Goal: Task Accomplishment & Management: Complete application form

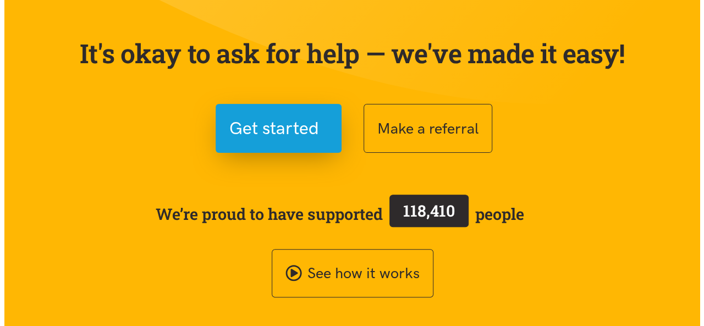
scroll to position [91, 0]
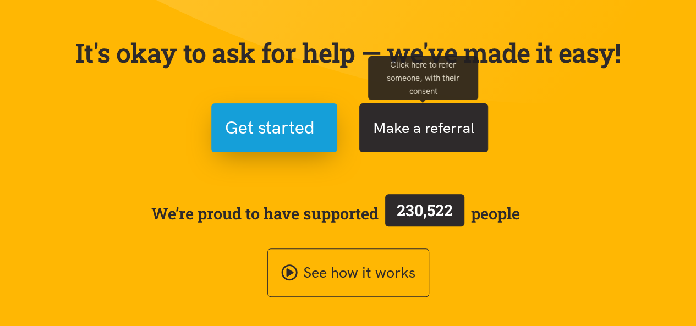
click at [405, 139] on button "Make a referral" at bounding box center [423, 127] width 129 height 49
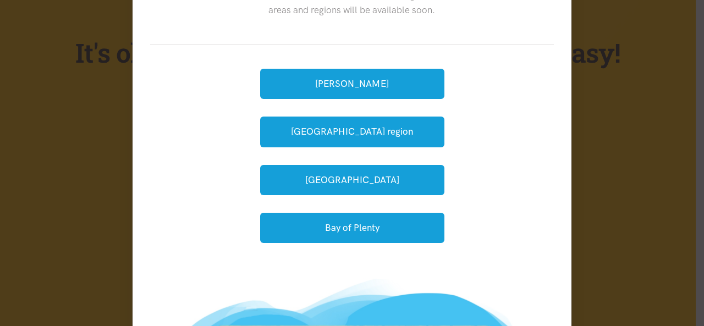
scroll to position [82, 0]
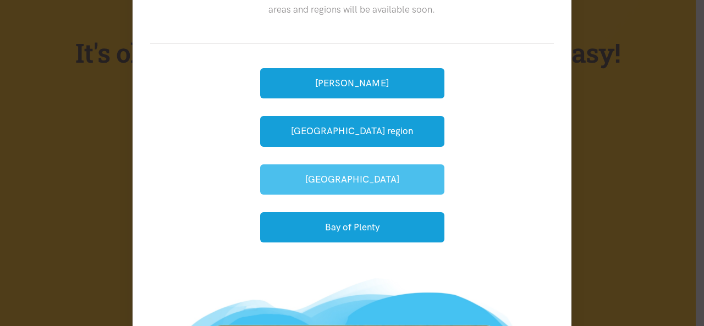
click at [360, 189] on button "[GEOGRAPHIC_DATA]" at bounding box center [352, 179] width 184 height 30
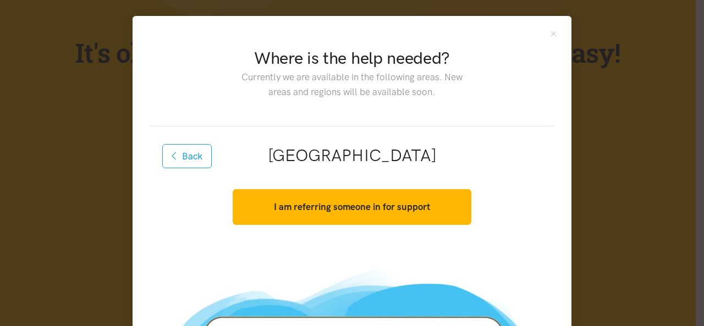
scroll to position [0, 0]
drag, startPoint x: 431, startPoint y: 101, endPoint x: 207, endPoint y: 59, distance: 228.2
click at [207, 59] on div "Where is the help needed? Currently we are available in the following areas. Ne…" at bounding box center [352, 80] width 390 height 66
copy div "Where is the help needed? Currently we are available in the following areas. Ne…"
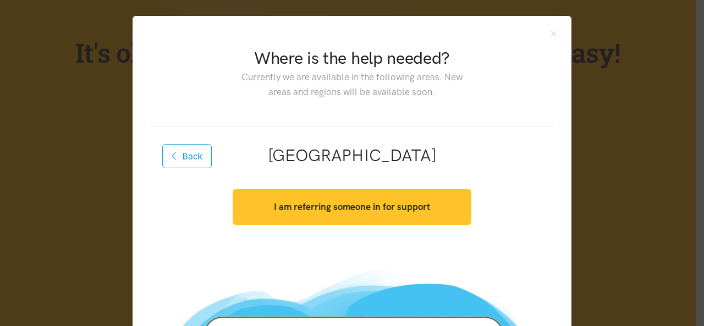
drag, startPoint x: 431, startPoint y: 208, endPoint x: 277, endPoint y: 204, distance: 154.0
click at [277, 204] on button "I am referring someone in for support" at bounding box center [352, 207] width 238 height 36
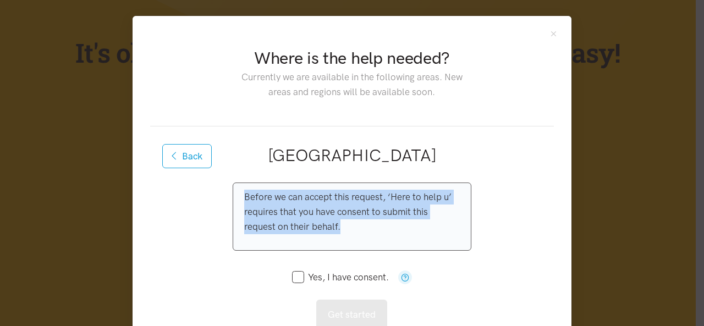
drag, startPoint x: 364, startPoint y: 235, endPoint x: 234, endPoint y: 191, distance: 136.5
click at [234, 191] on div "Before we can accept this request, ‘Here to help u’ requires that you have cons…" at bounding box center [352, 217] width 238 height 68
click at [514, 229] on div "I am referring someone in for support Before we can accept this request, ‘Here …" at bounding box center [352, 256] width 390 height 147
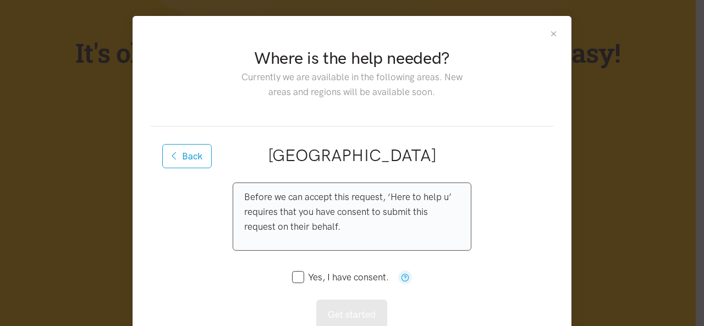
click at [549, 36] on button "Close" at bounding box center [553, 33] width 9 height 9
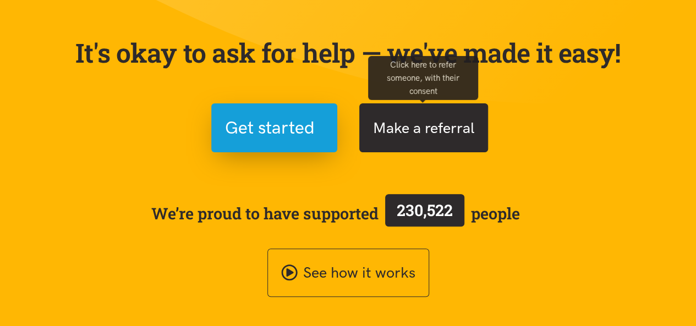
click at [428, 129] on button "Make a referral" at bounding box center [423, 127] width 129 height 49
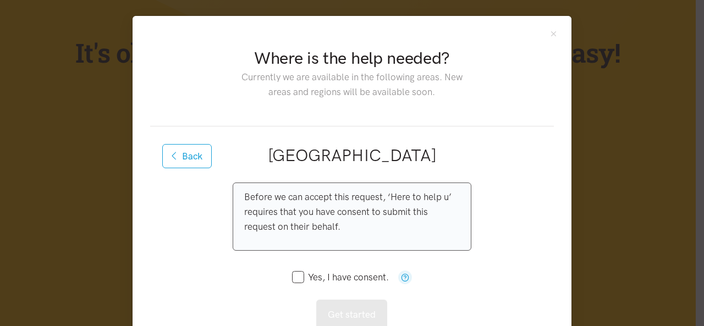
scroll to position [26, 0]
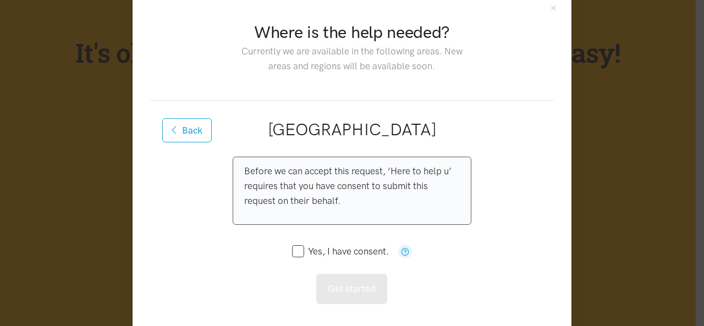
click at [313, 247] on input "Yes, I have consent." at bounding box center [340, 251] width 97 height 9
checkbox input "true"
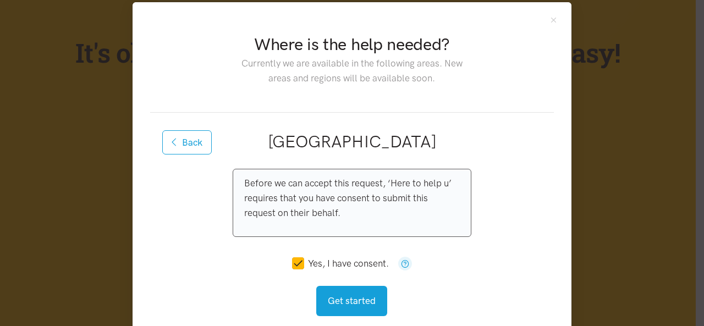
scroll to position [13, 0]
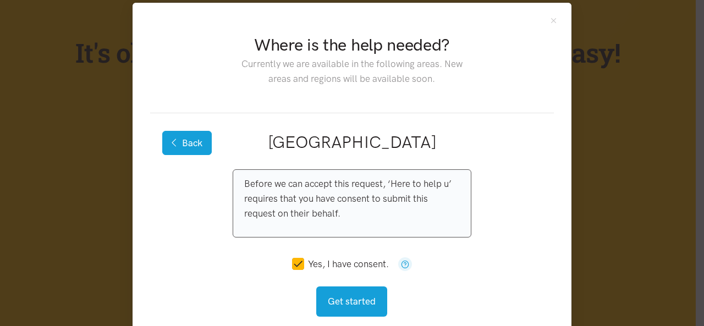
click at [192, 131] on button "Back" at bounding box center [186, 143] width 49 height 24
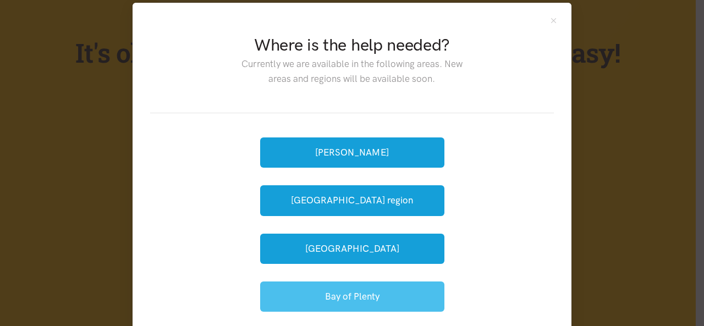
click at [368, 290] on button "Bay of Plenty" at bounding box center [352, 297] width 184 height 30
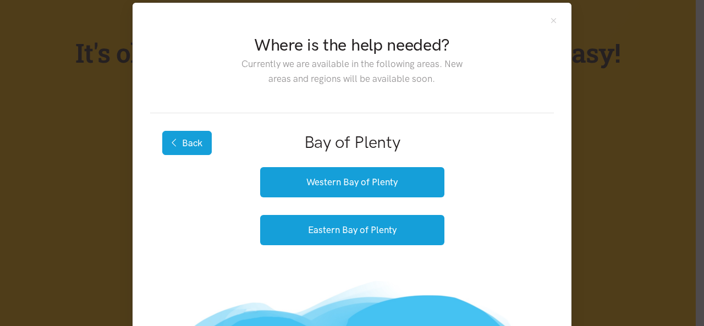
click at [205, 142] on button "Back" at bounding box center [186, 143] width 49 height 24
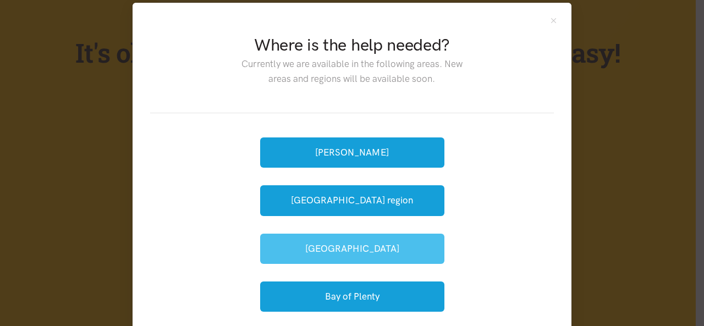
click at [398, 252] on button "[GEOGRAPHIC_DATA]" at bounding box center [352, 249] width 184 height 30
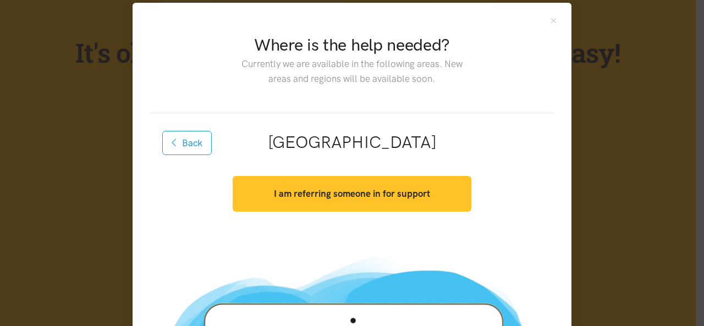
click at [353, 201] on button "I am referring someone in for support" at bounding box center [352, 194] width 238 height 36
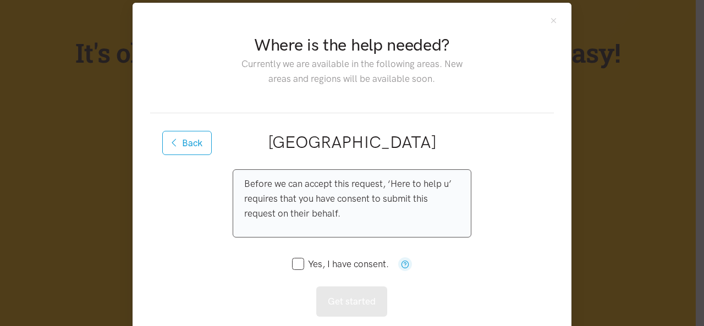
click at [321, 262] on input "Yes, I have consent." at bounding box center [340, 264] width 97 height 9
checkbox input "true"
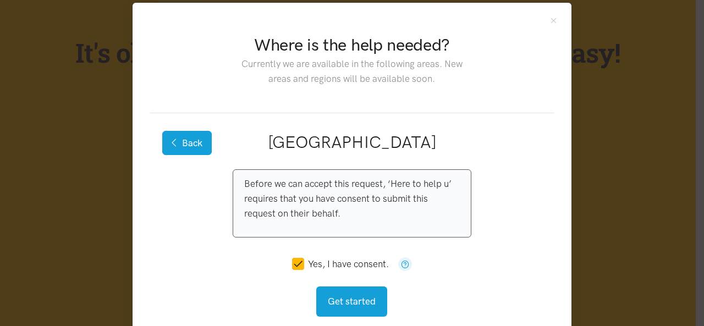
click at [173, 138] on icon "button" at bounding box center [175, 142] width 6 height 9
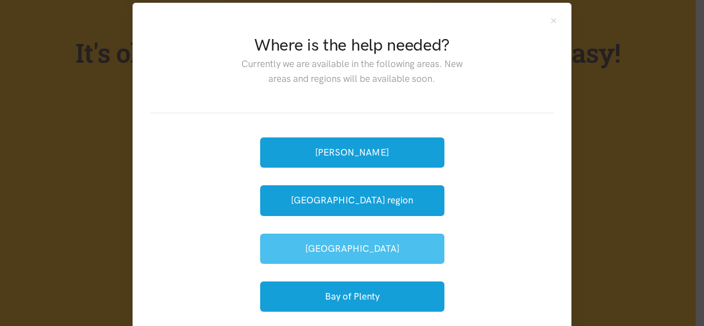
click at [366, 249] on button "[GEOGRAPHIC_DATA]" at bounding box center [352, 249] width 184 height 30
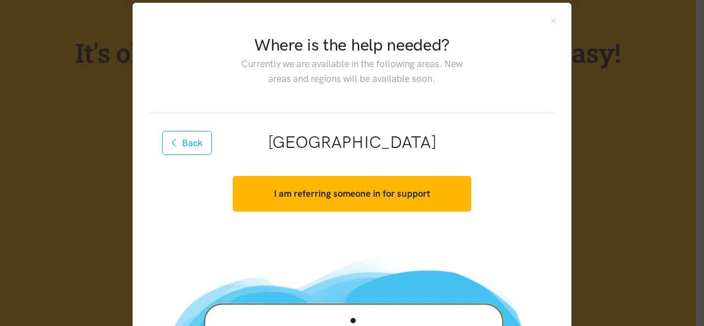
click at [340, 140] on h2 "[GEOGRAPHIC_DATA]" at bounding box center [352, 142] width 368 height 23
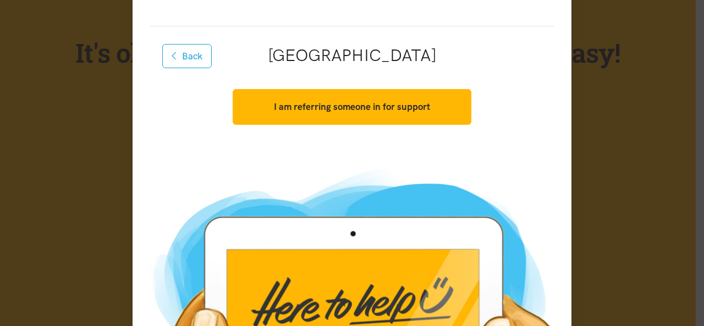
scroll to position [99, 0]
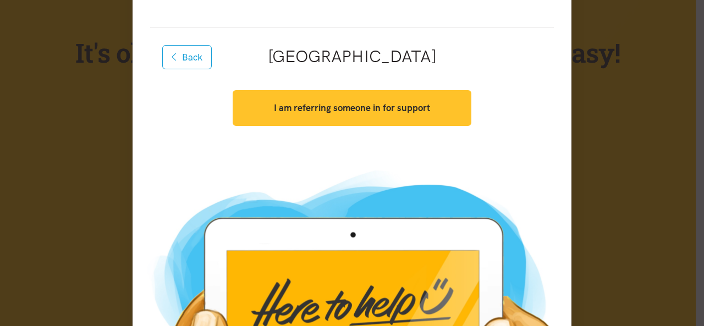
click at [352, 115] on button "I am referring someone in for support" at bounding box center [352, 108] width 238 height 36
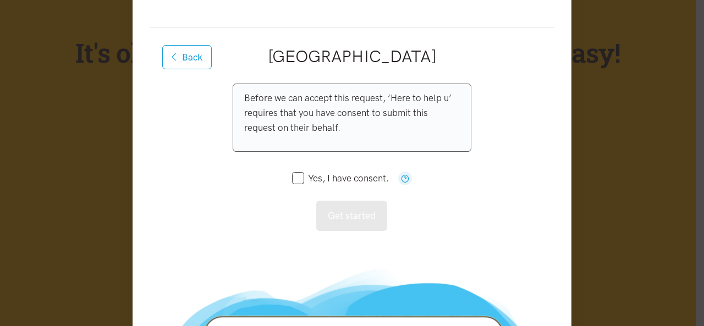
click at [292, 176] on input "Yes, I have consent." at bounding box center [340, 178] width 97 height 9
checkbox input "true"
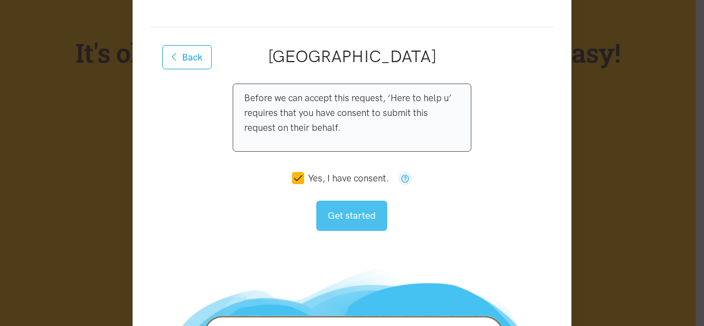
click at [351, 204] on button "Get started" at bounding box center [351, 216] width 71 height 30
